Goal: Task Accomplishment & Management: Use online tool/utility

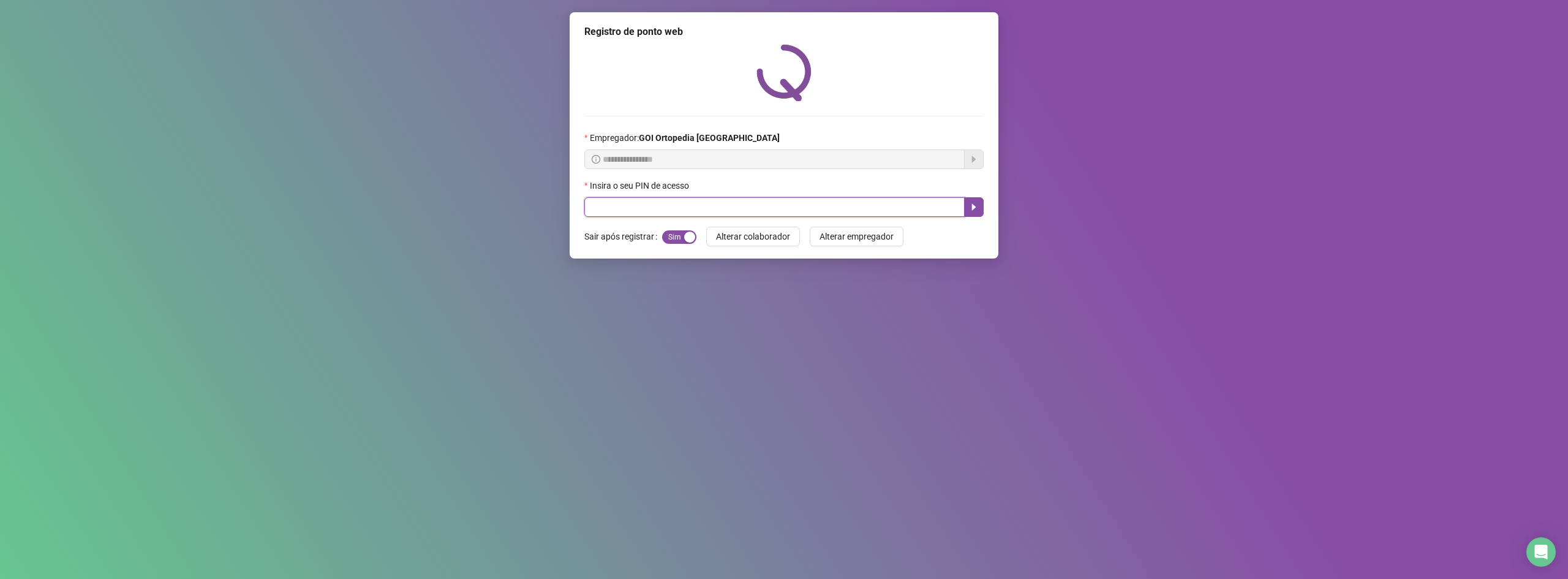
click at [602, 205] on input "text" at bounding box center [774, 207] width 380 height 19
type input "*****"
click at [973, 209] on icon "caret-right" at bounding box center [974, 207] width 4 height 7
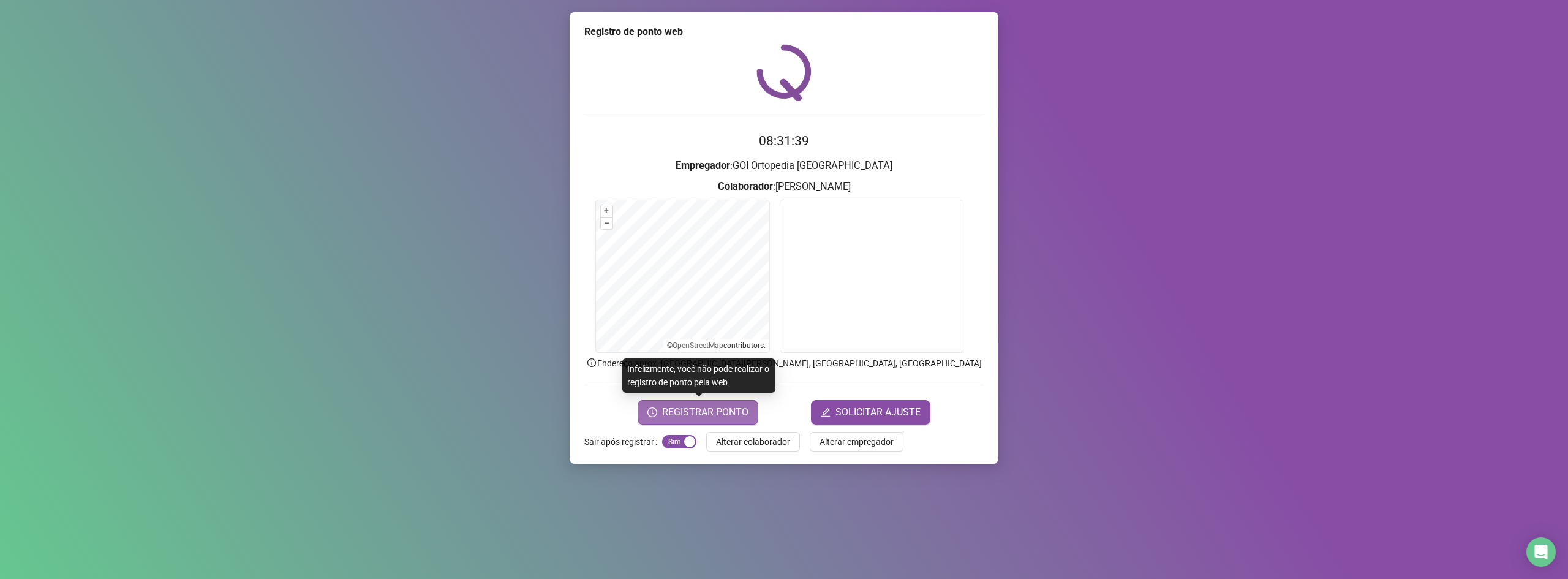
click at [683, 407] on span "REGISTRAR PONTO" at bounding box center [705, 412] width 87 height 15
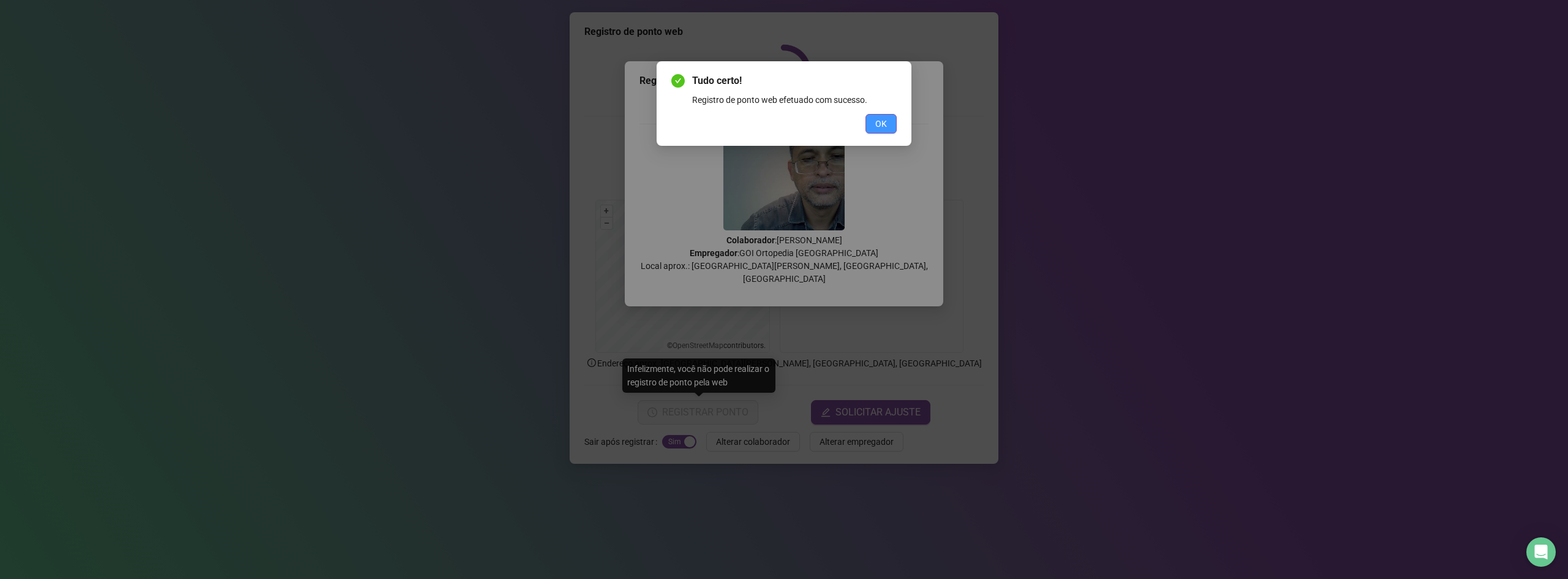
click at [884, 116] on button "OK" at bounding box center [881, 124] width 31 height 19
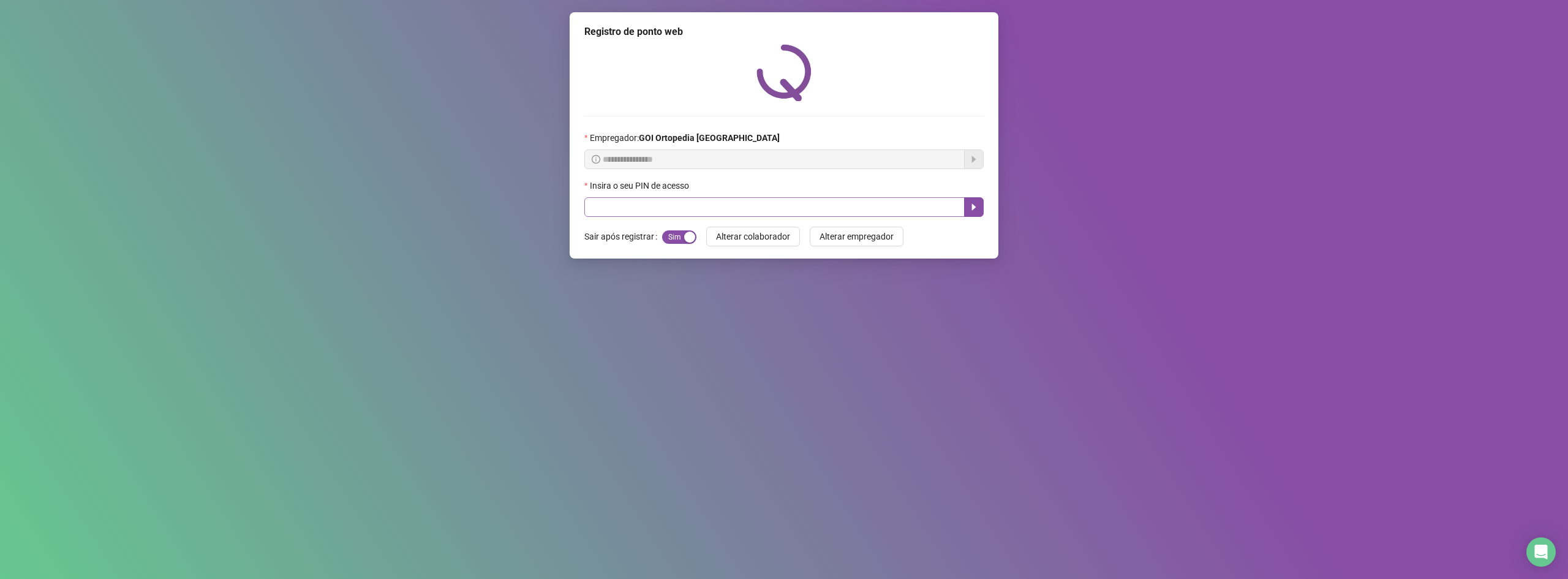
drag, startPoint x: 639, startPoint y: 197, endPoint x: 639, endPoint y: 209, distance: 12.0
click at [639, 209] on div "Insira o seu PIN de acesso" at bounding box center [784, 198] width 400 height 38
click at [640, 209] on input "text" at bounding box center [774, 207] width 380 height 19
type input "*****"
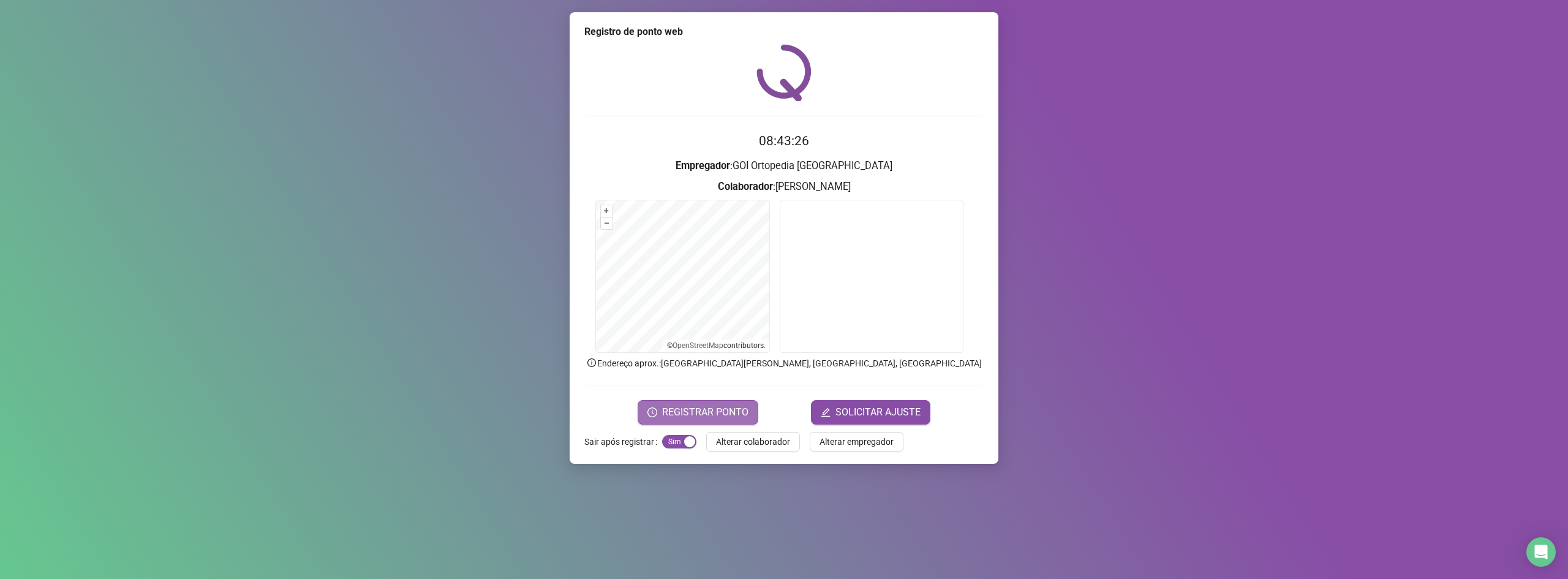
click at [670, 402] on button "REGISTRAR PONTO" at bounding box center [698, 412] width 121 height 24
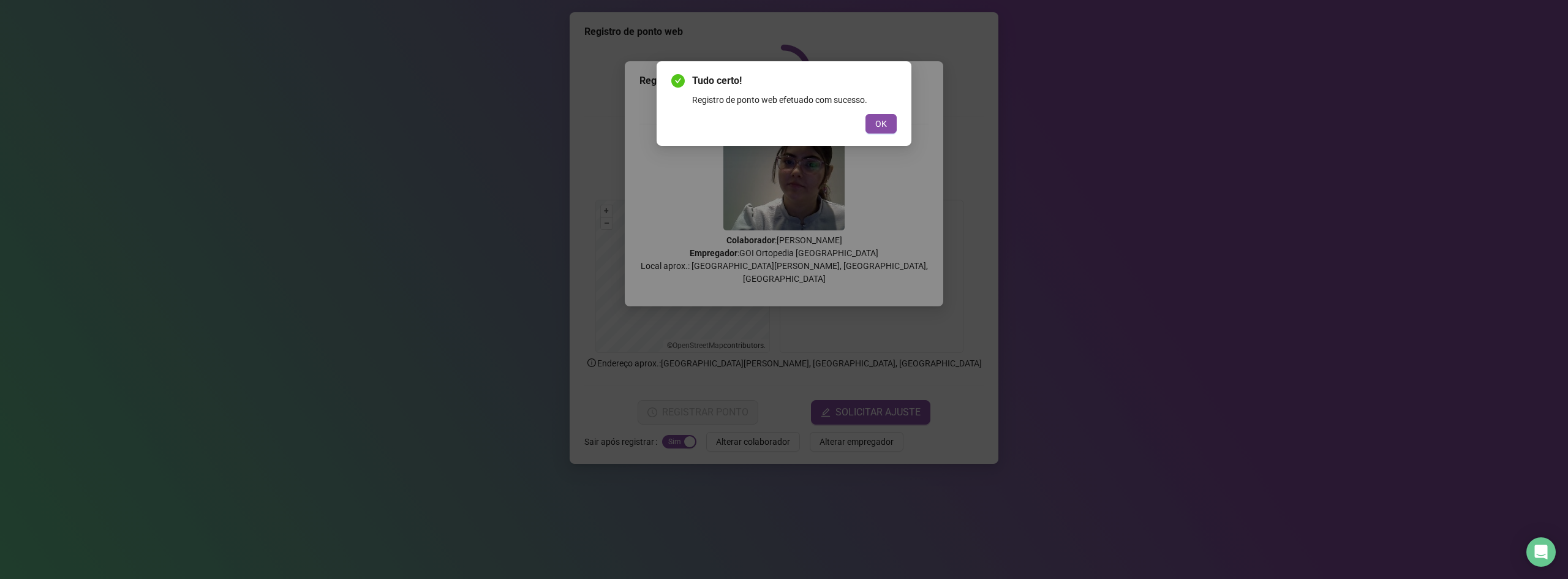
click at [883, 135] on div "Tudo certo! Registro de ponto web efetuado com sucesso. OK" at bounding box center [784, 104] width 255 height 85
click at [885, 122] on span "OK" at bounding box center [881, 124] width 12 height 14
